Goal: Task Accomplishment & Management: Manage account settings

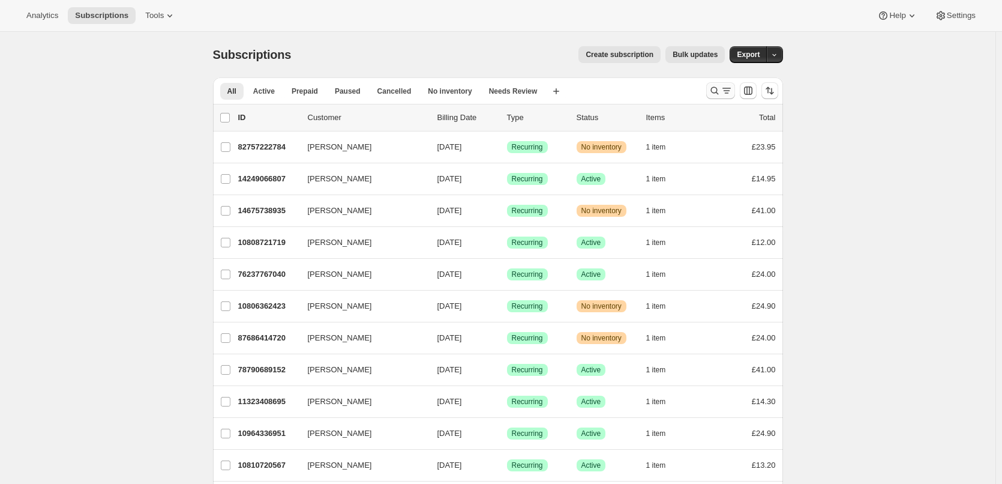
click at [712, 93] on icon "Search and filter results" at bounding box center [715, 91] width 12 height 12
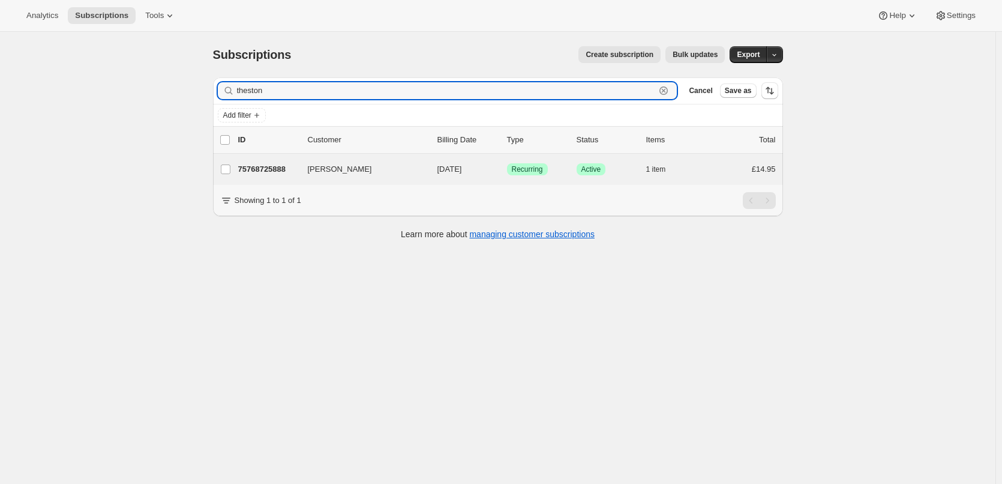
type input "theston"
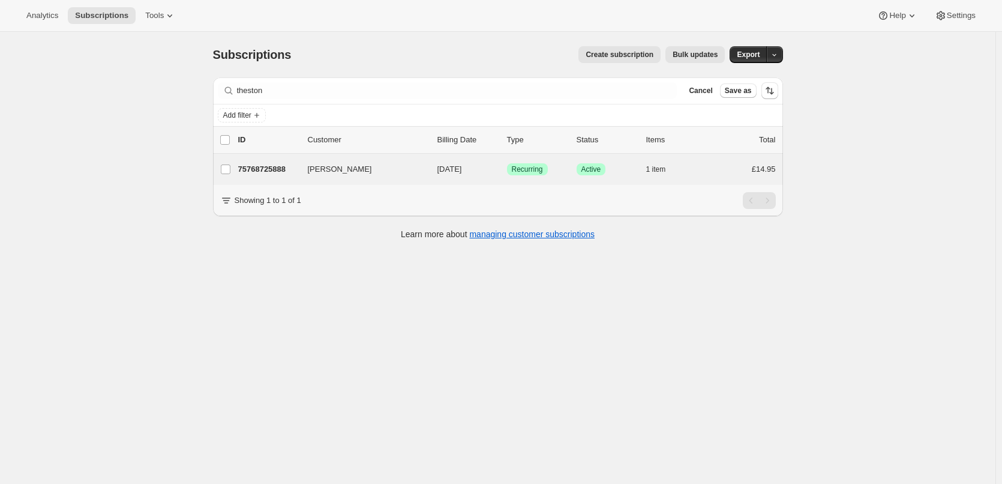
click at [274, 160] on div "[PERSON_NAME] 75768725888 [PERSON_NAME] [DATE] Success Recurring Success Active…" at bounding box center [498, 169] width 570 height 31
click at [280, 170] on p "75768725888" at bounding box center [268, 169] width 60 height 12
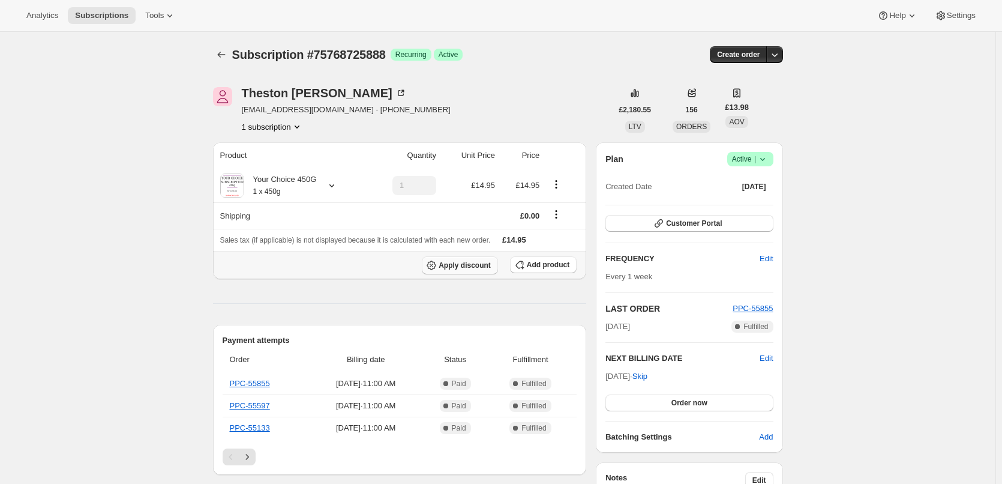
click at [477, 261] on span "Apply discount" at bounding box center [465, 265] width 52 height 10
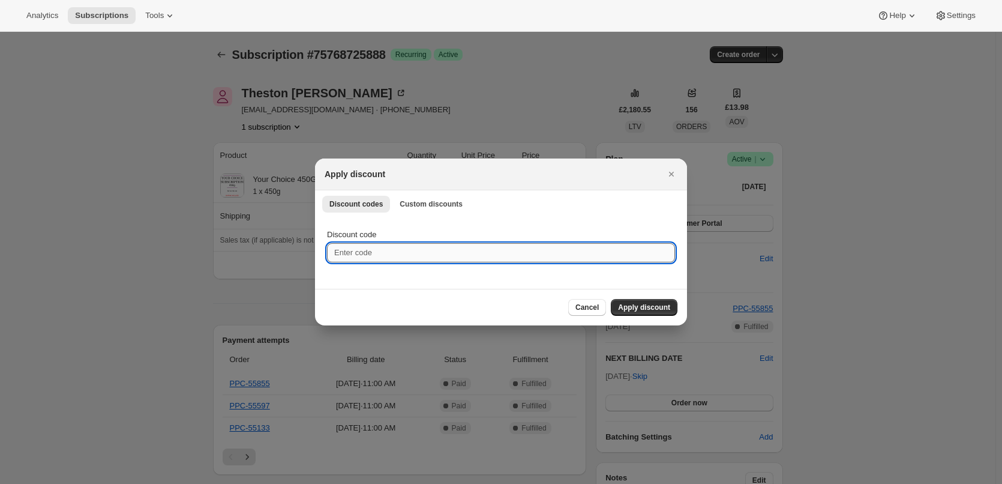
click at [451, 248] on input "Discount code" at bounding box center [501, 252] width 348 height 19
paste input "5f09757eaaba"
type input "5f09757eaaba"
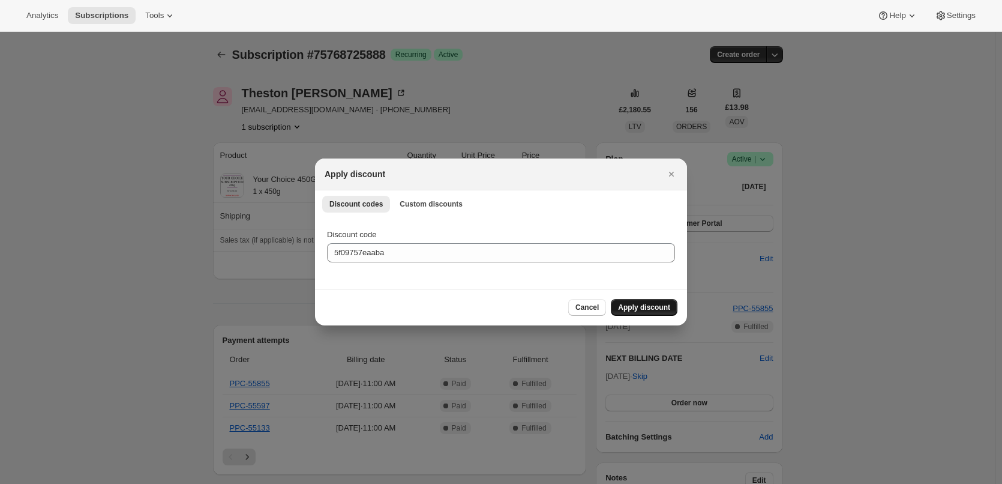
click at [673, 311] on button "Apply discount" at bounding box center [644, 307] width 67 height 17
